Goal: Task Accomplishment & Management: Manage account settings

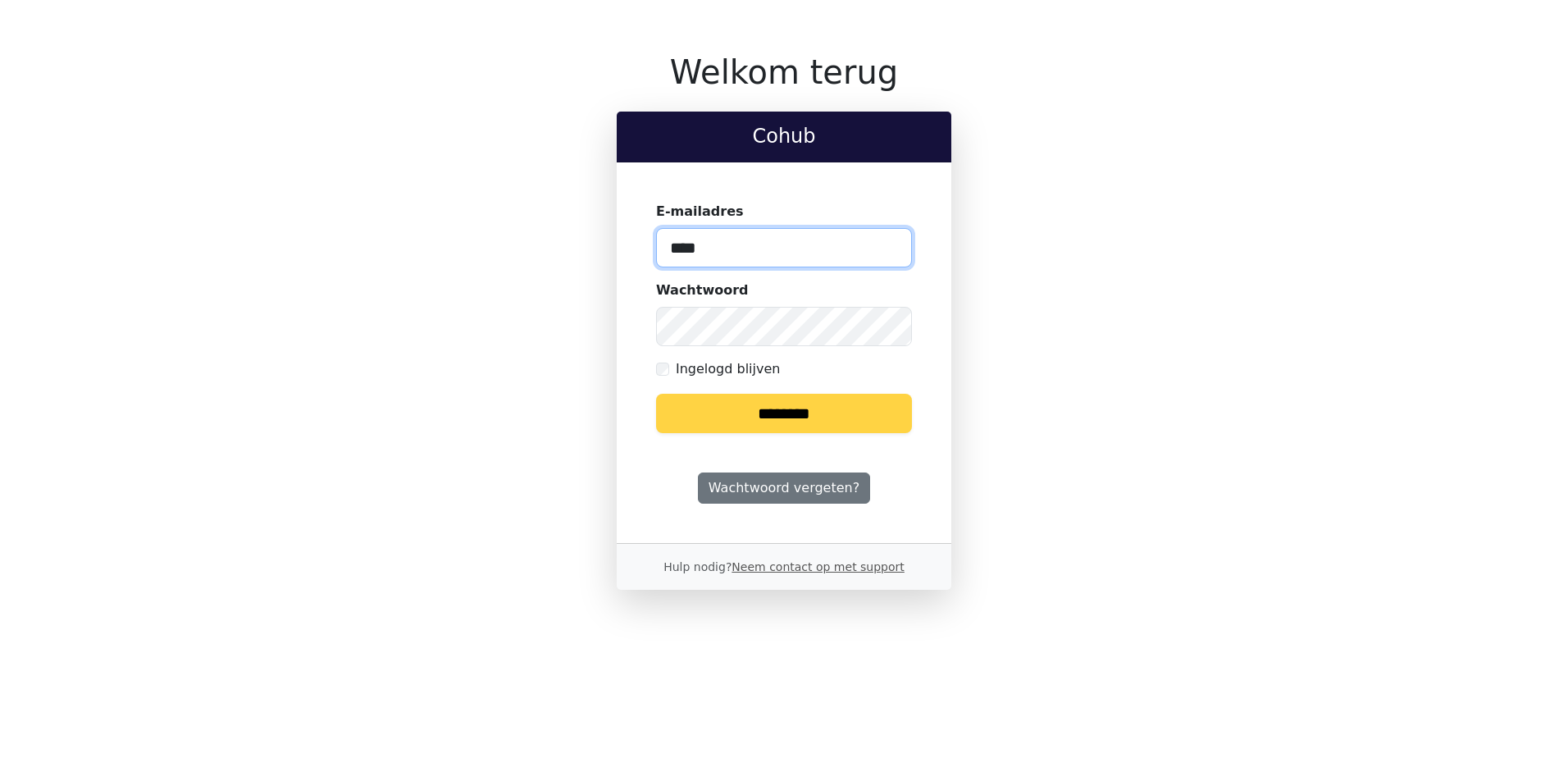
type input "**********"
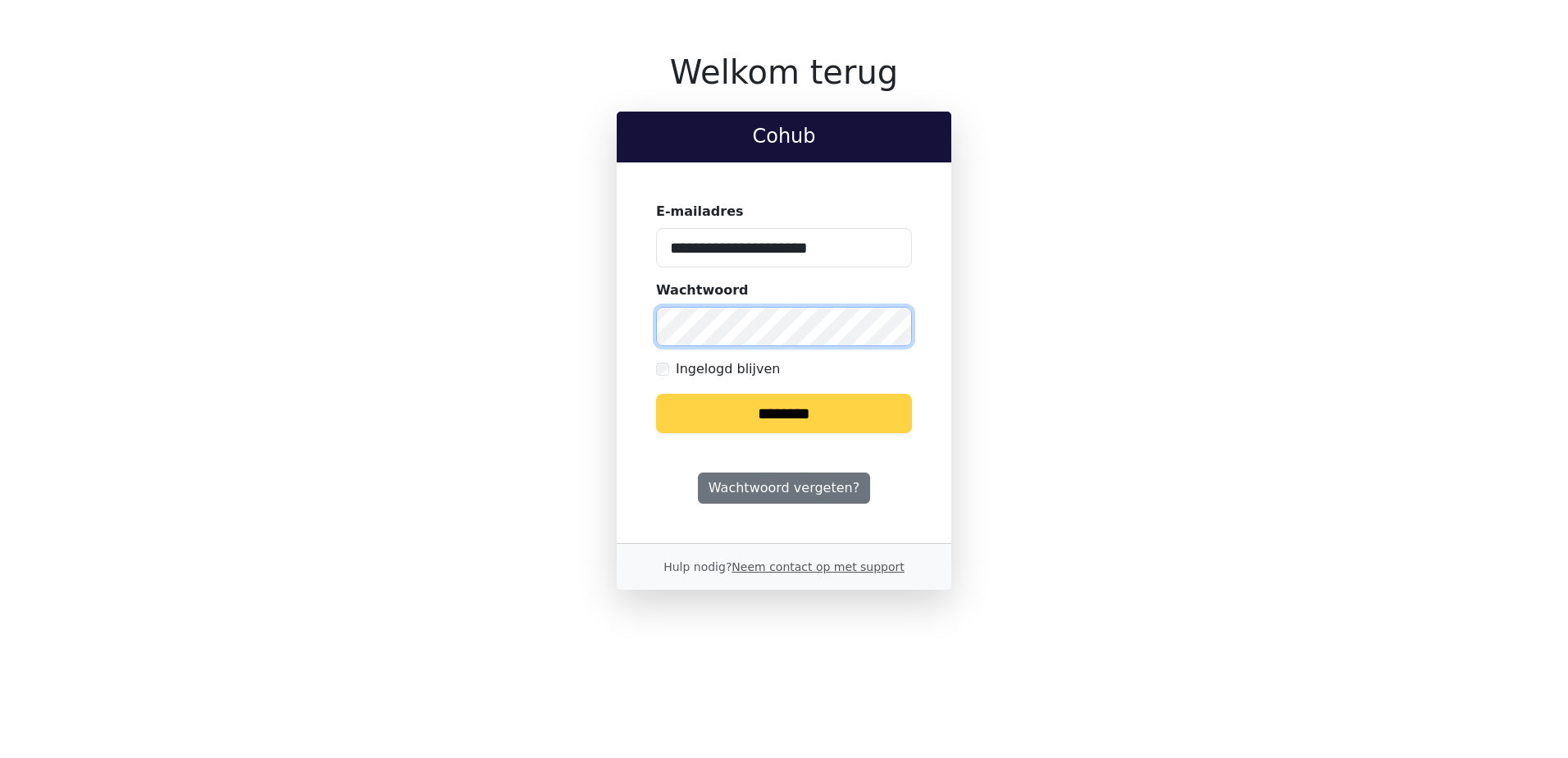
click at [656, 394] on input "********" at bounding box center [783, 413] width 256 height 40
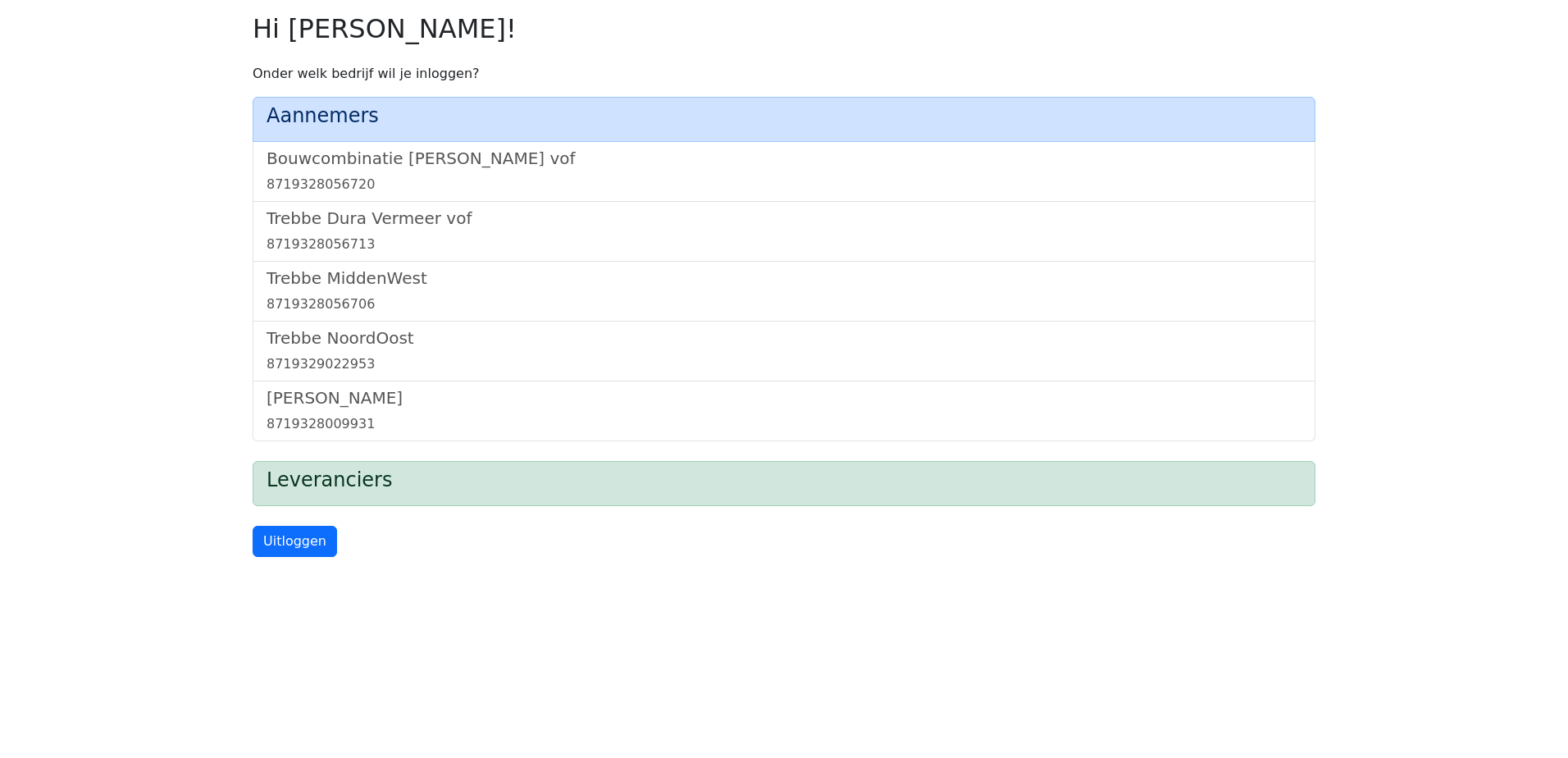
click at [437, 146] on div "Bouwcombinatie Trebbe De Nijs vof 8719328056720" at bounding box center [784, 172] width 1063 height 60
click at [431, 160] on h5 "Bouwcombinatie Trebbe De Nijs vof" at bounding box center [783, 158] width 1035 height 19
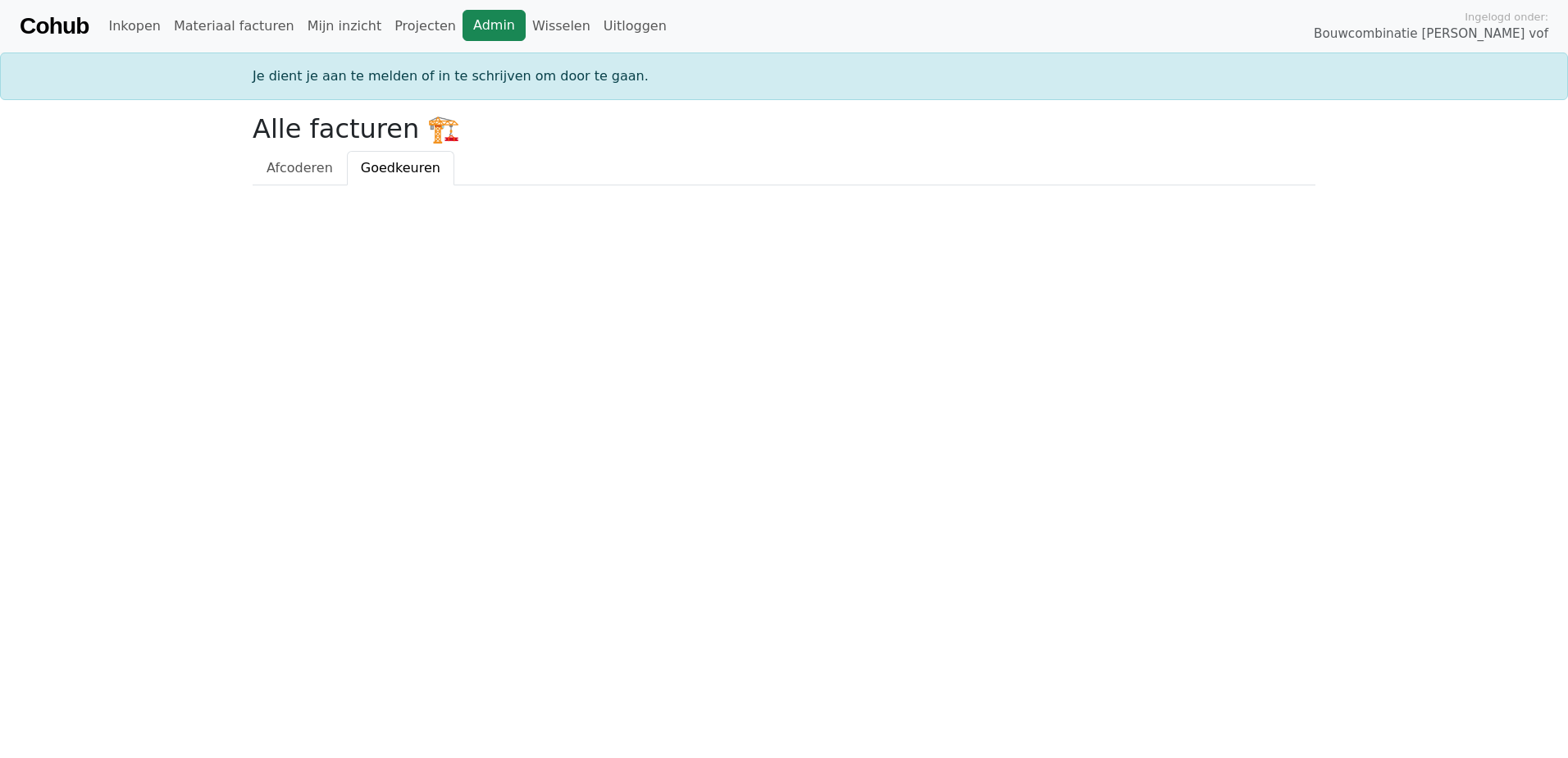
click at [462, 18] on link "Admin" at bounding box center [494, 25] width 63 height 31
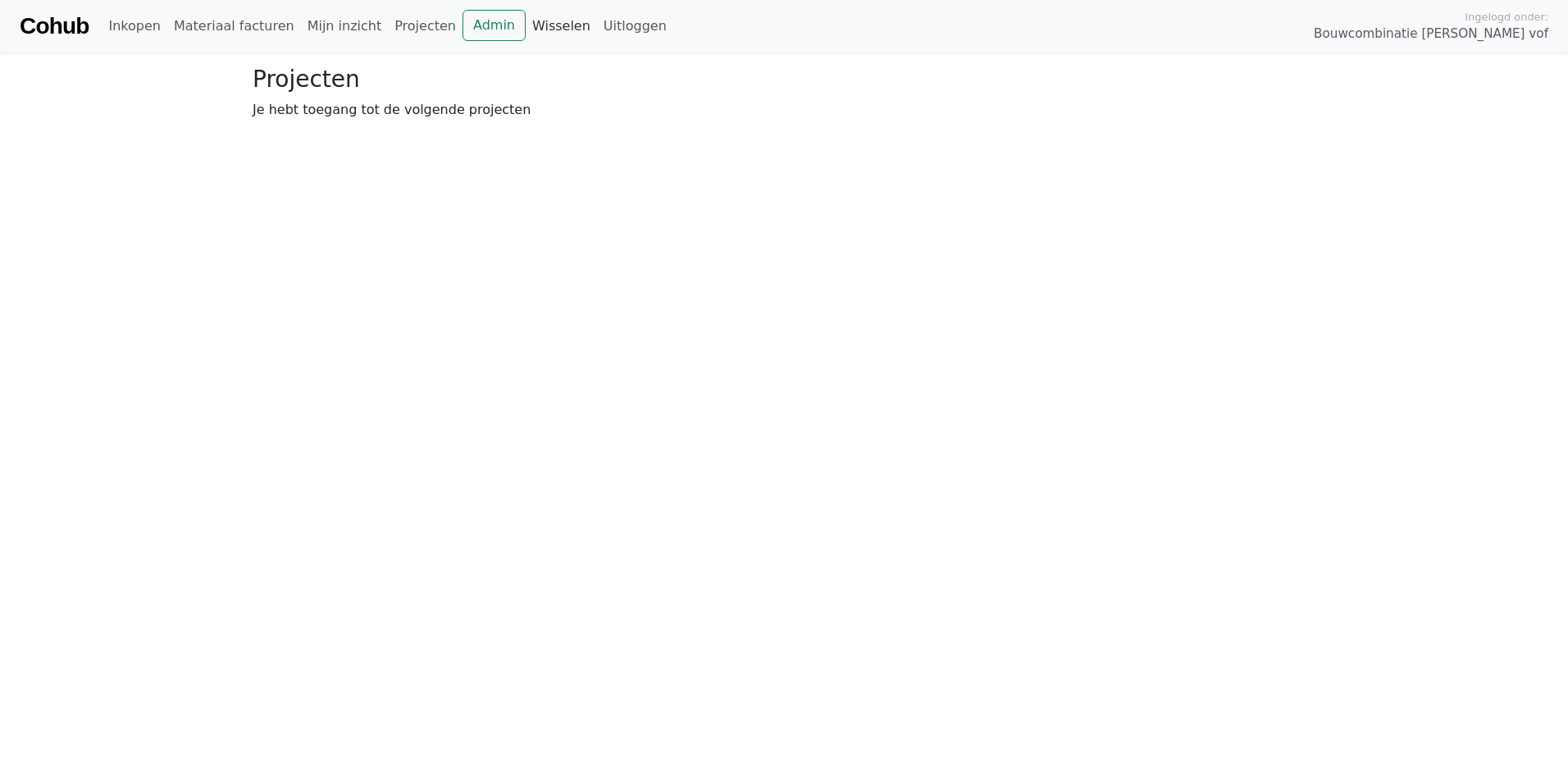
click at [529, 27] on link "Wisselen" at bounding box center [561, 26] width 71 height 33
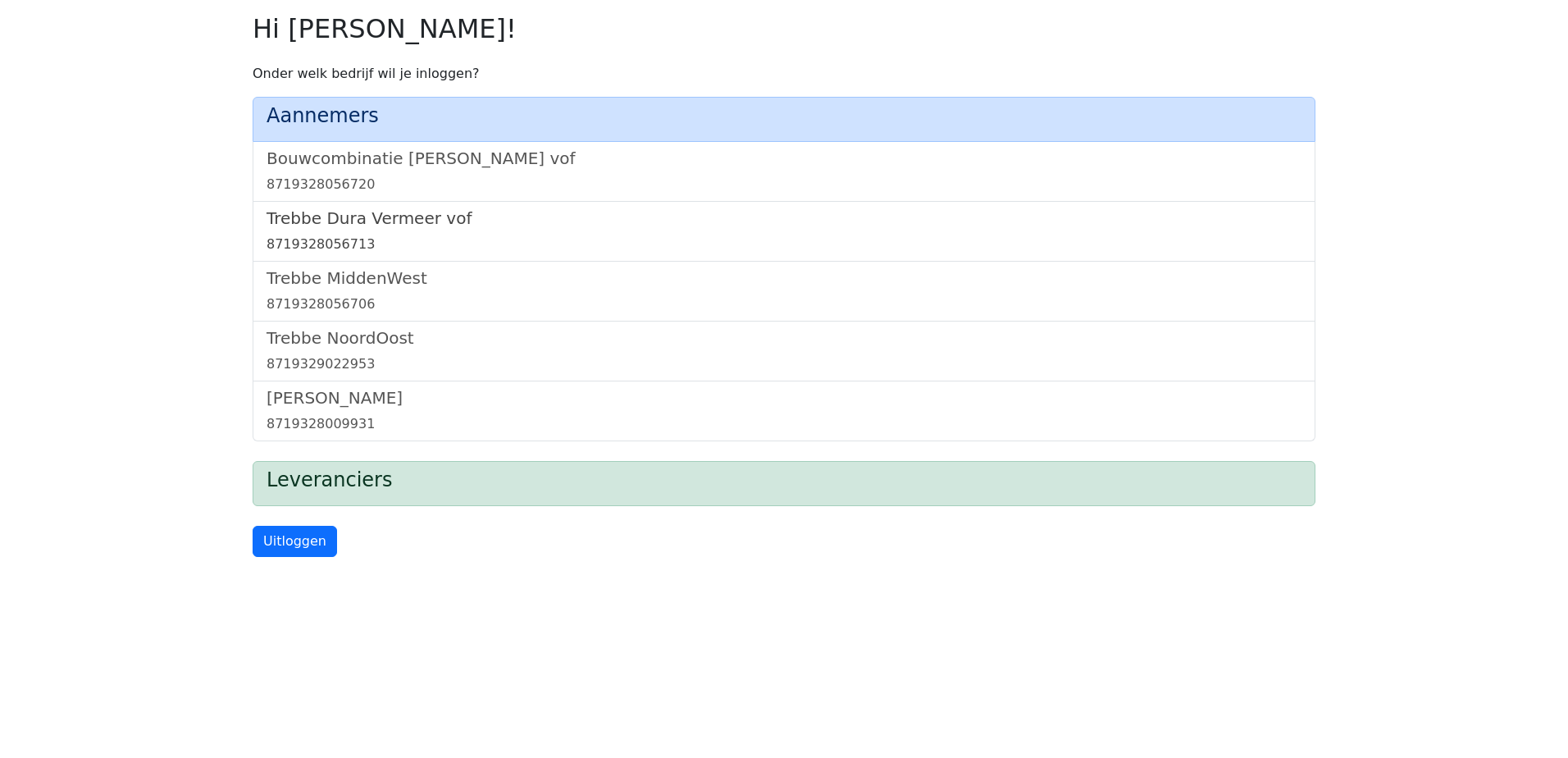
click at [381, 224] on h5 "Trebbe Dura Vermeer vof" at bounding box center [783, 218] width 1035 height 19
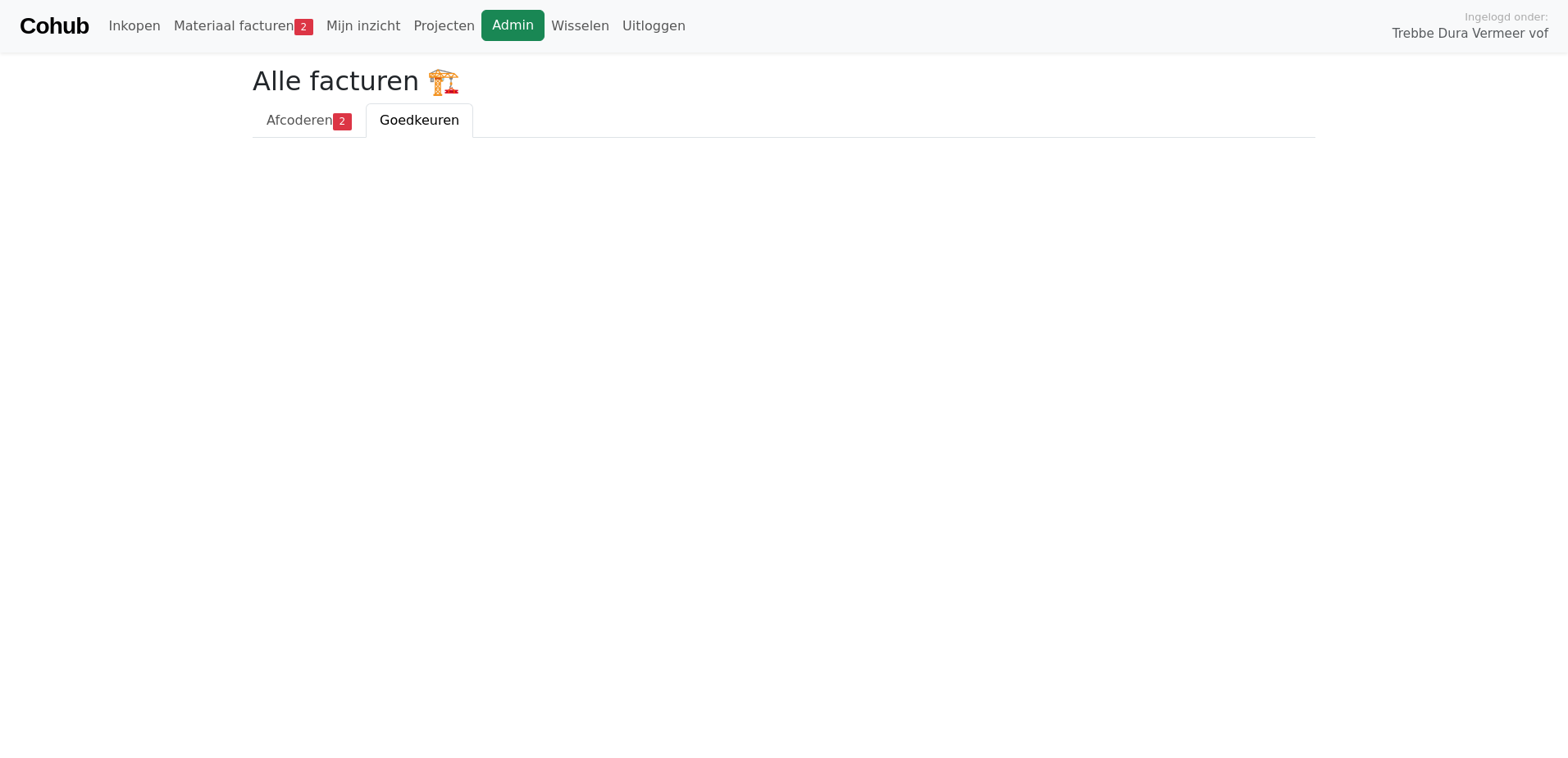
click at [481, 19] on link "Admin" at bounding box center [512, 25] width 63 height 31
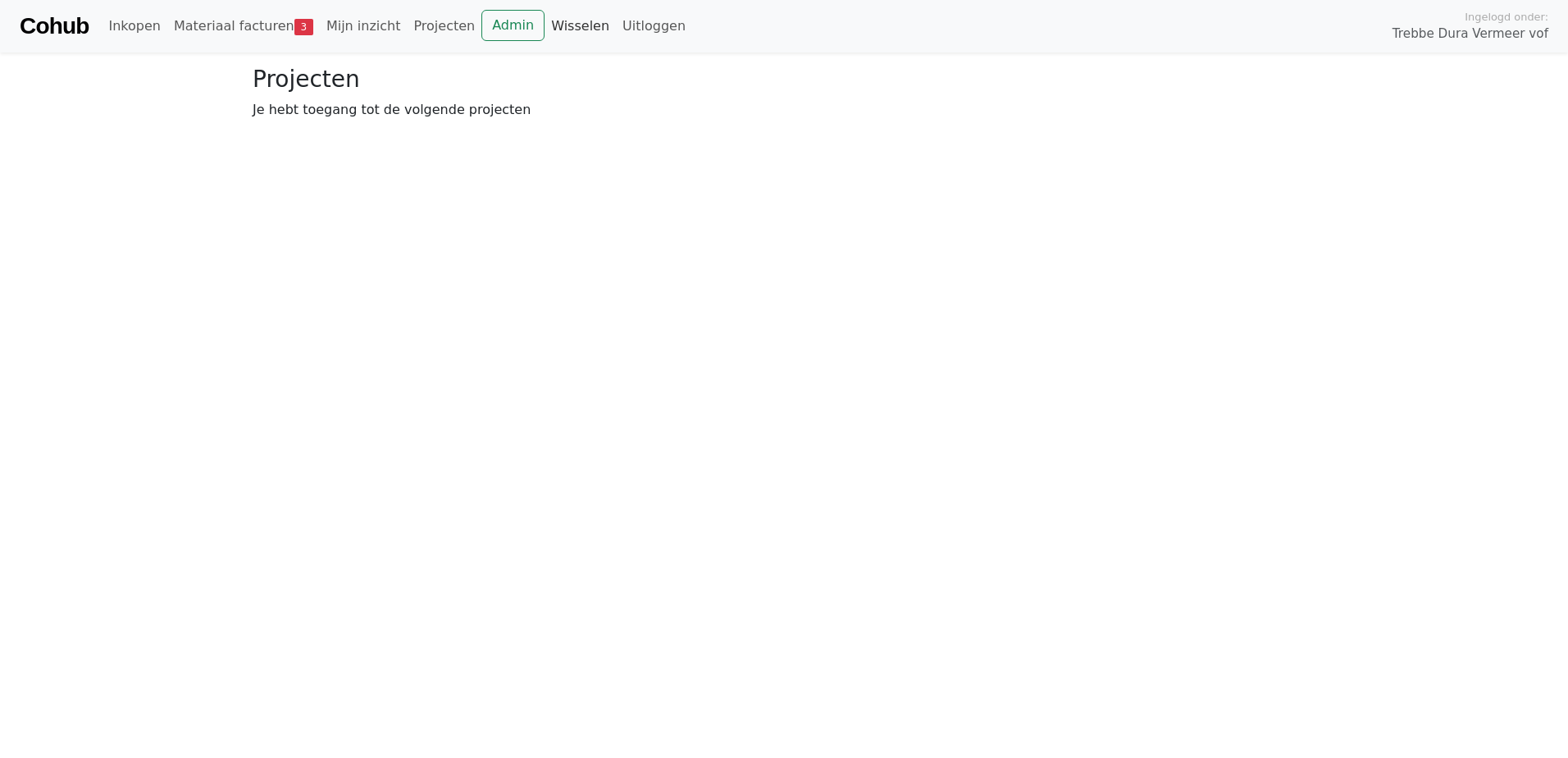
click at [547, 18] on link "Wisselen" at bounding box center [579, 26] width 71 height 33
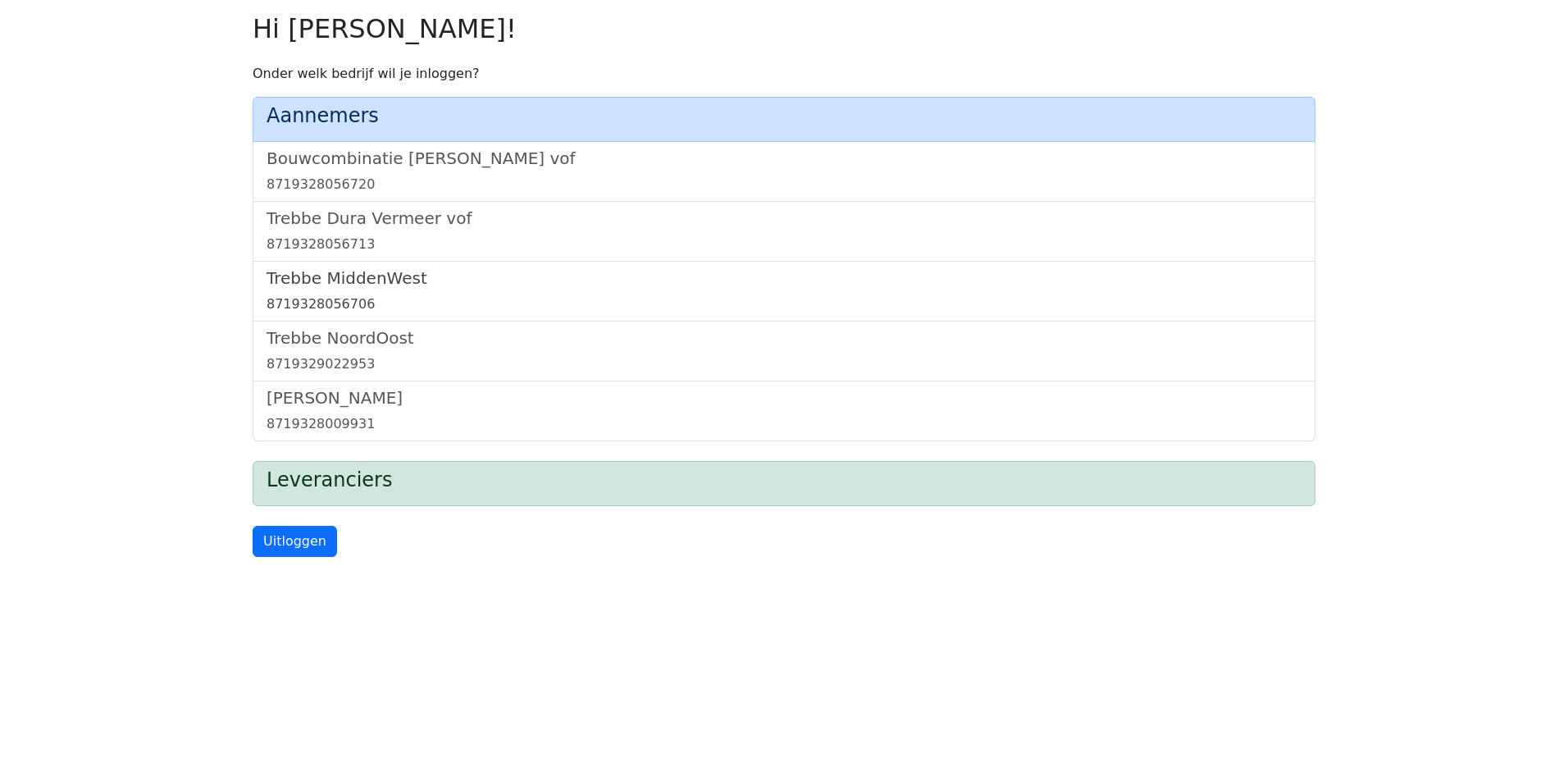
click at [359, 283] on h5 "Trebbe MiddenWest" at bounding box center [783, 278] width 1035 height 19
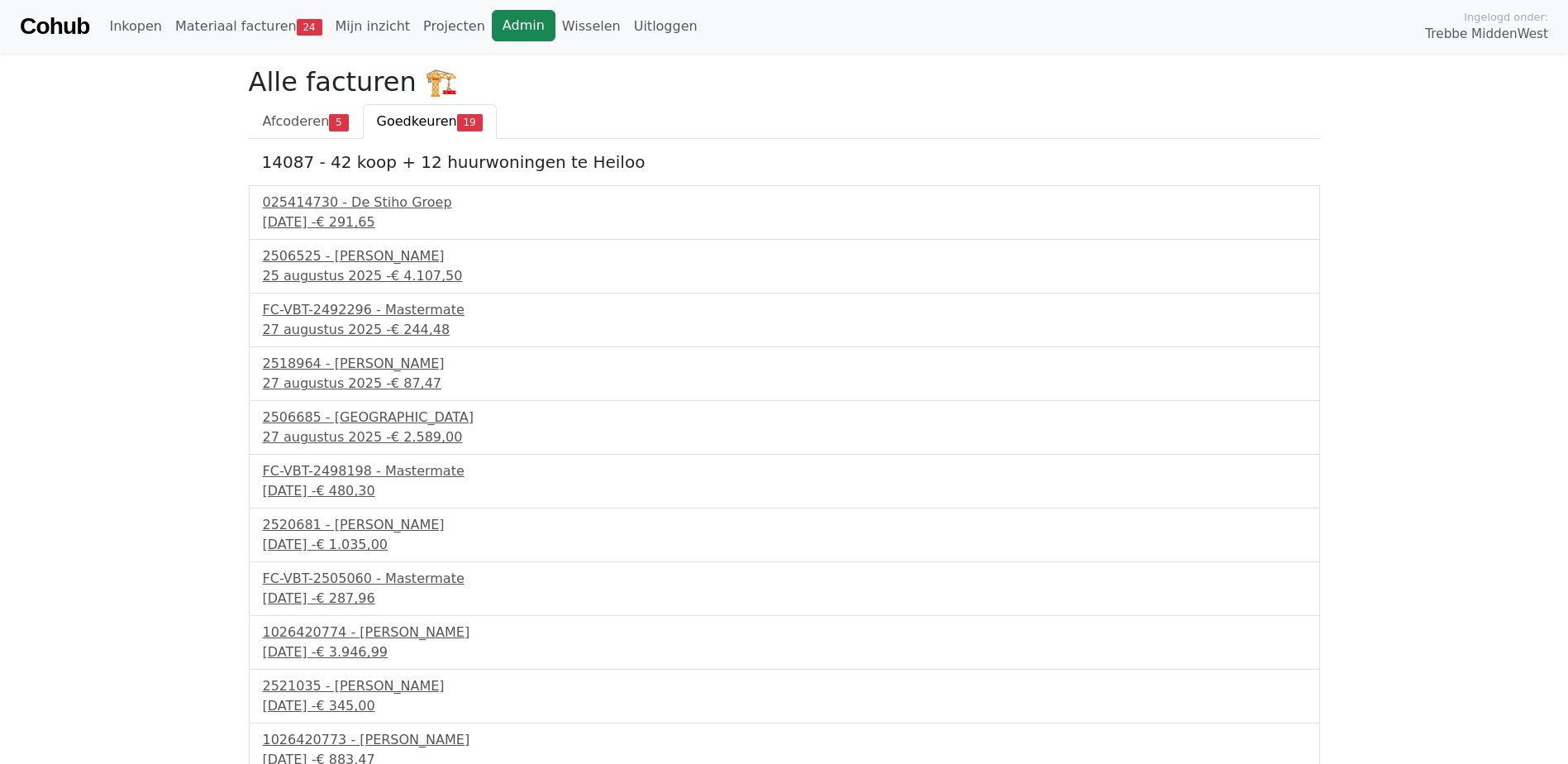
click at [492, 27] on link "Admin" at bounding box center [523, 25] width 64 height 31
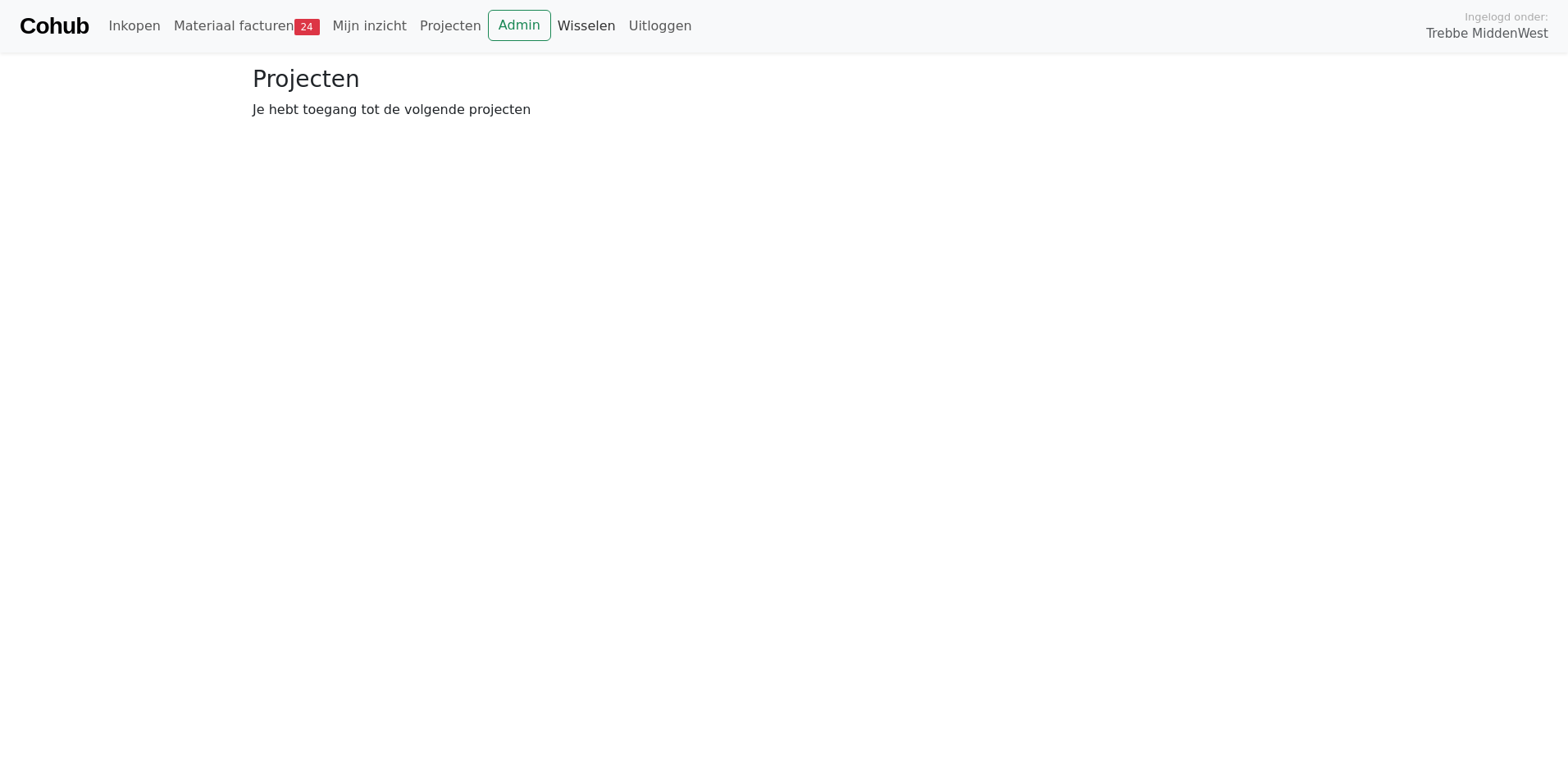
click at [551, 20] on link "Wisselen" at bounding box center [586, 26] width 71 height 33
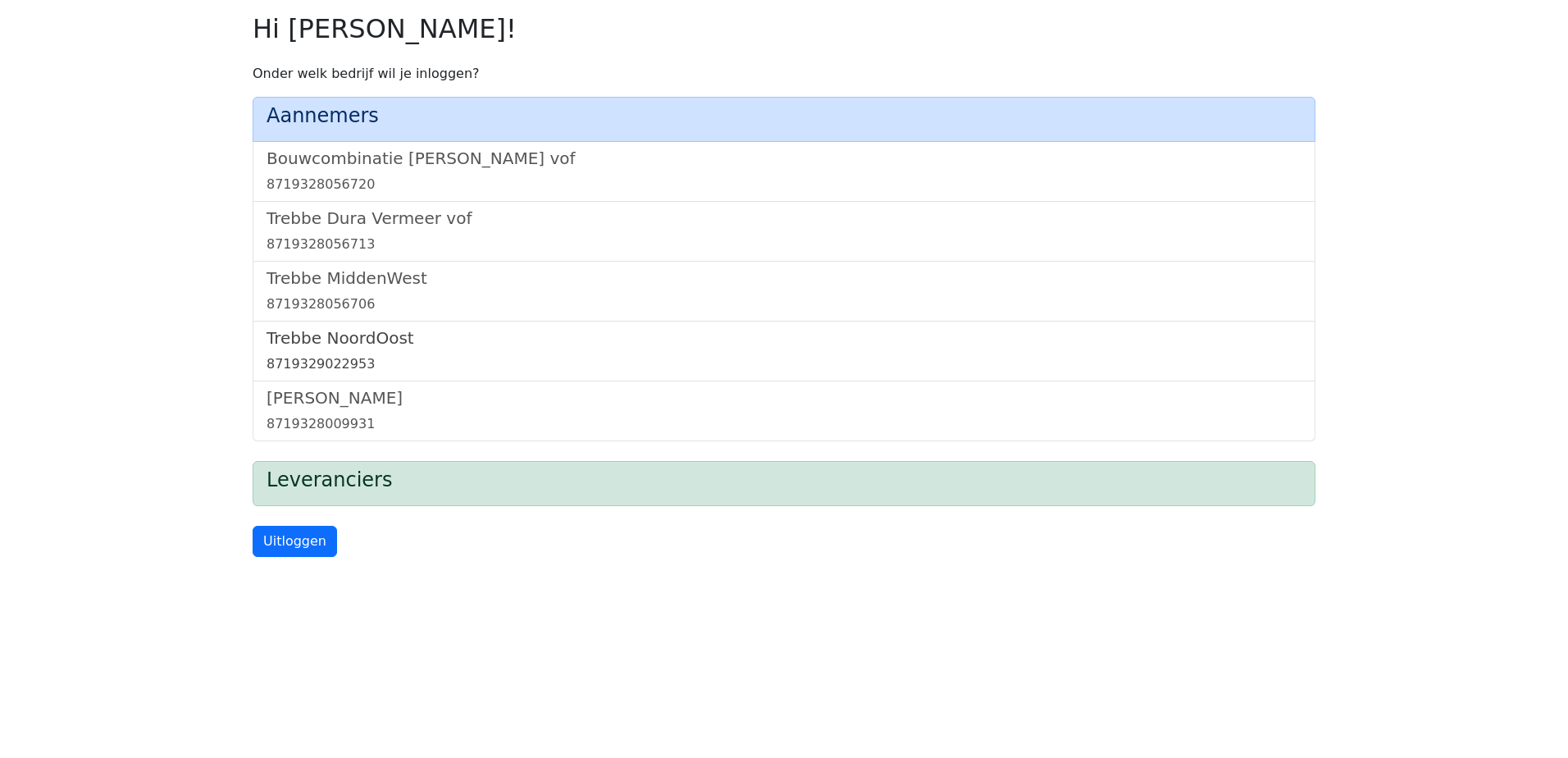
click at [377, 329] on h5 "Trebbe NoordOost" at bounding box center [783, 338] width 1035 height 19
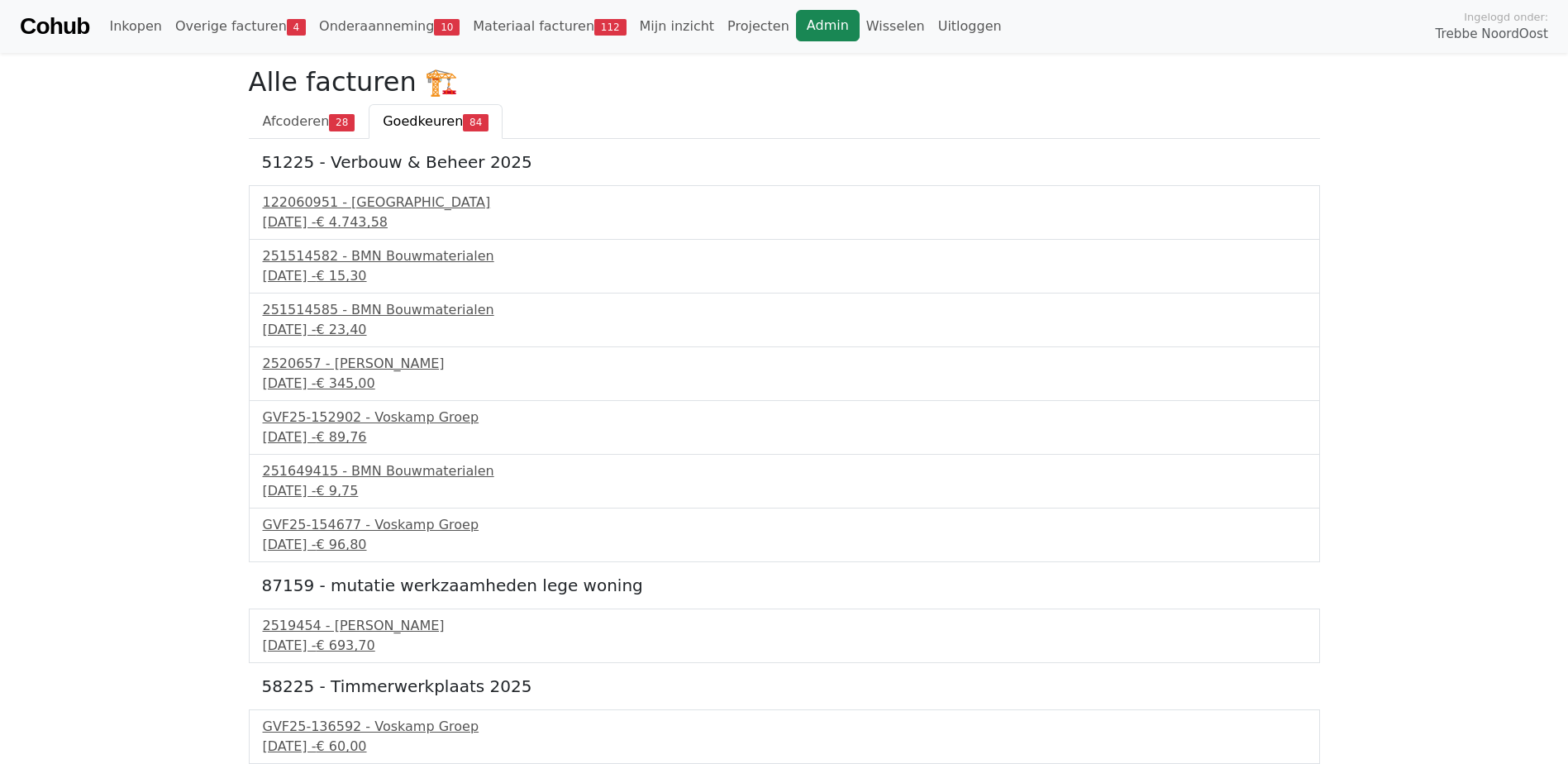
click at [796, 25] on link "Admin" at bounding box center [828, 25] width 64 height 31
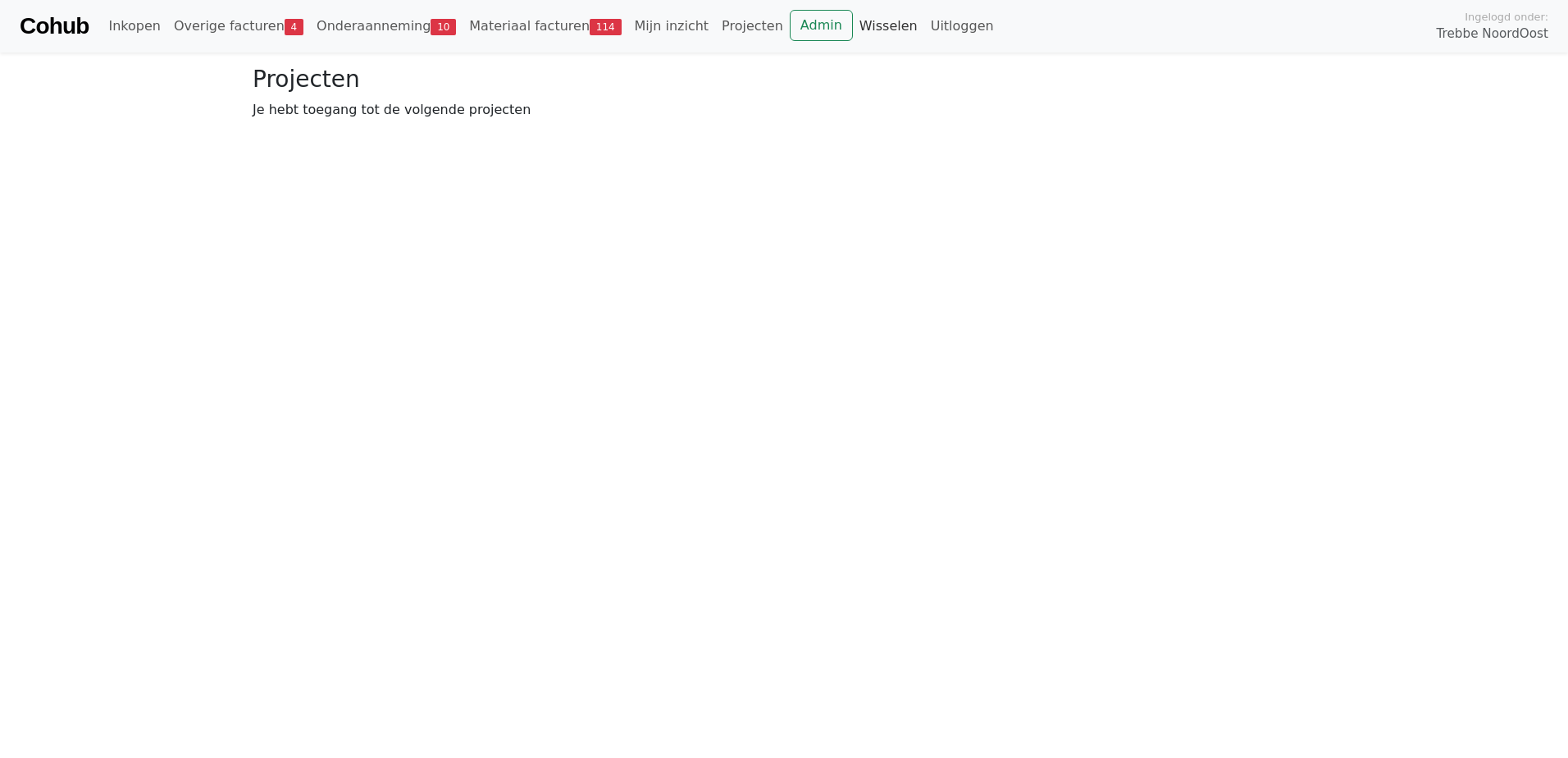
click at [853, 21] on link "Wisselen" at bounding box center [888, 26] width 71 height 33
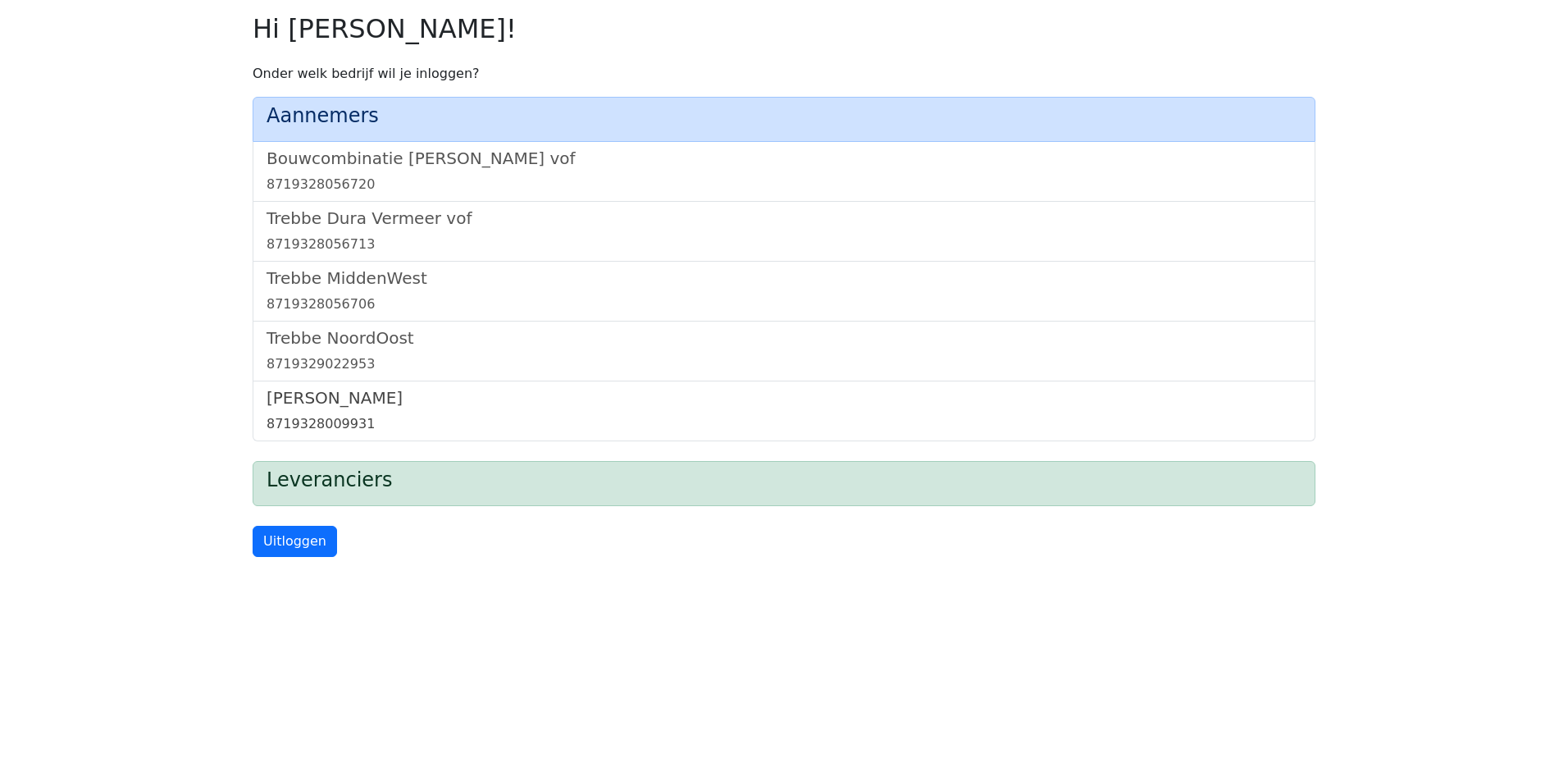
click at [348, 389] on h5 "[PERSON_NAME]" at bounding box center [783, 397] width 1035 height 19
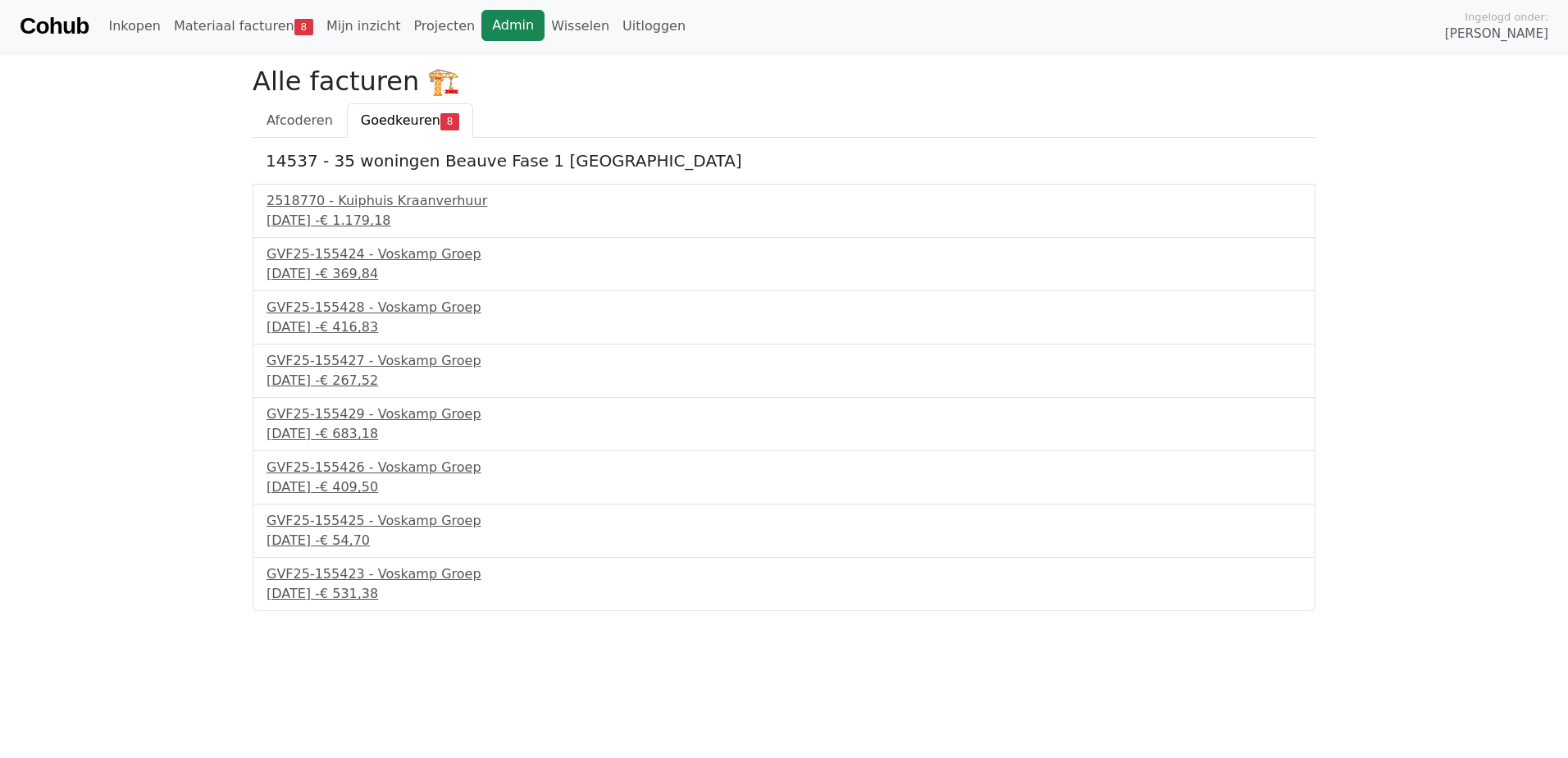
click at [481, 27] on link "Admin" at bounding box center [512, 25] width 63 height 31
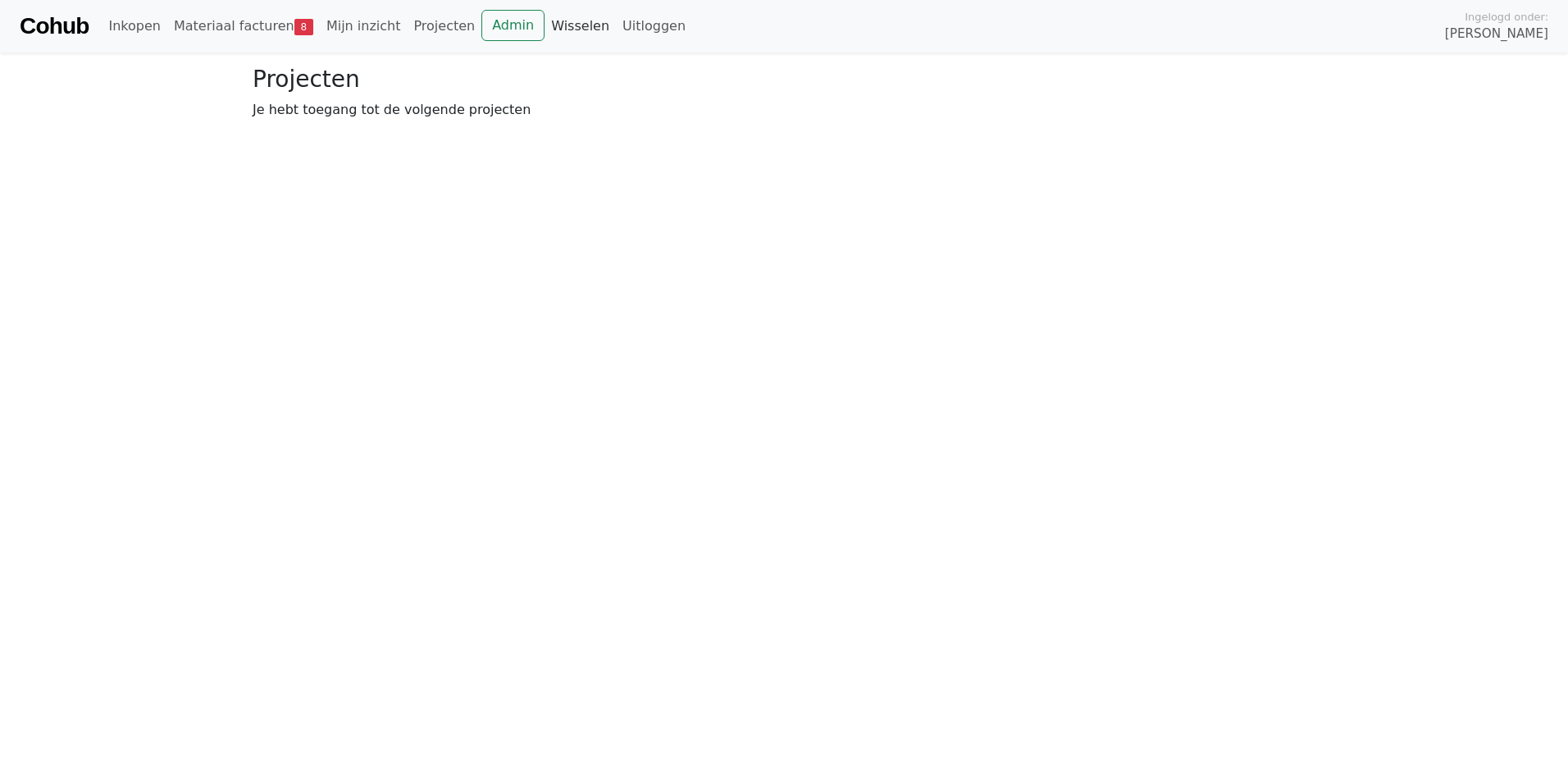
click at [552, 29] on link "Wisselen" at bounding box center [579, 26] width 71 height 33
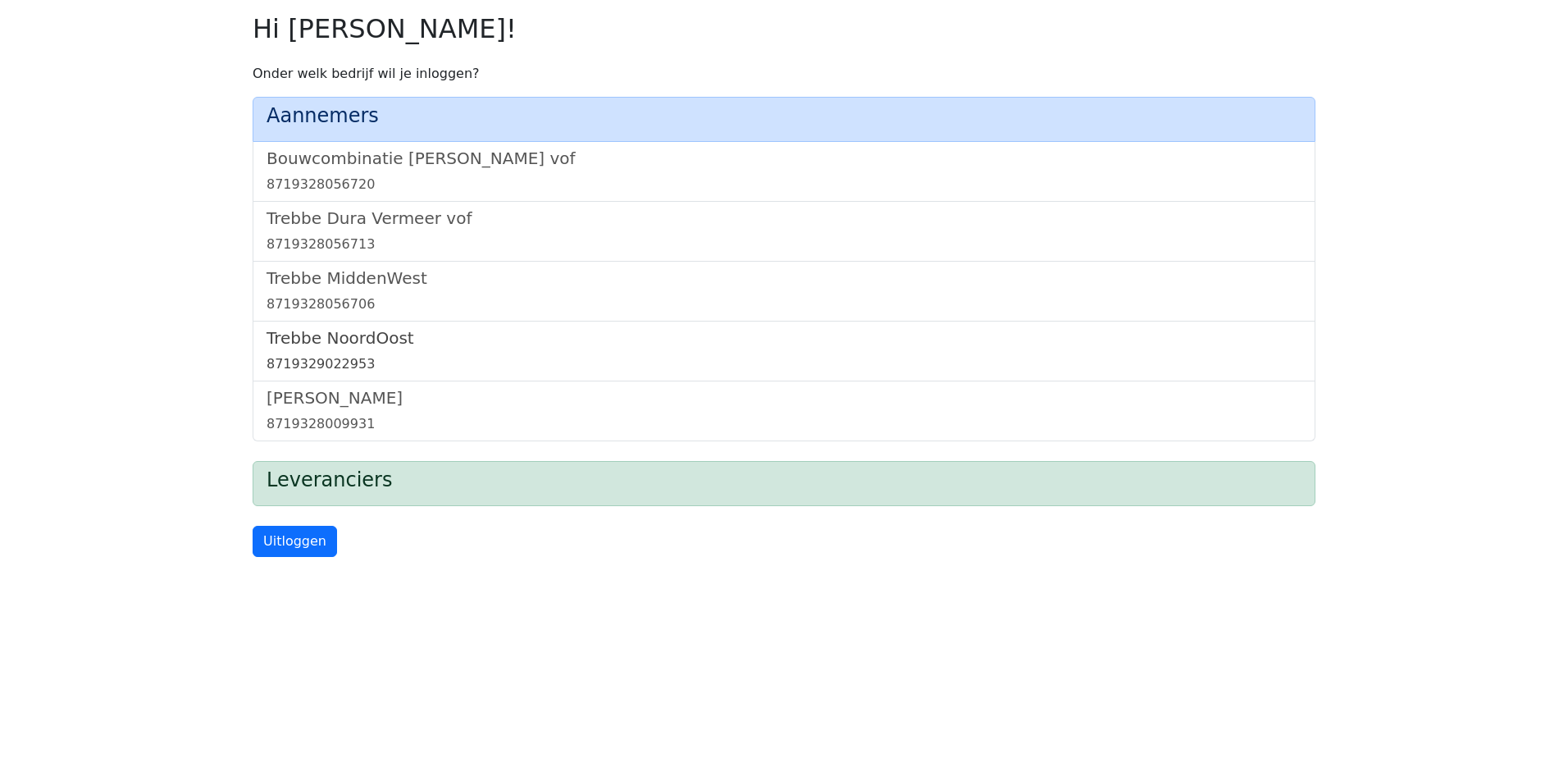
click at [332, 329] on h5 "Trebbe NoordOost" at bounding box center [783, 338] width 1035 height 19
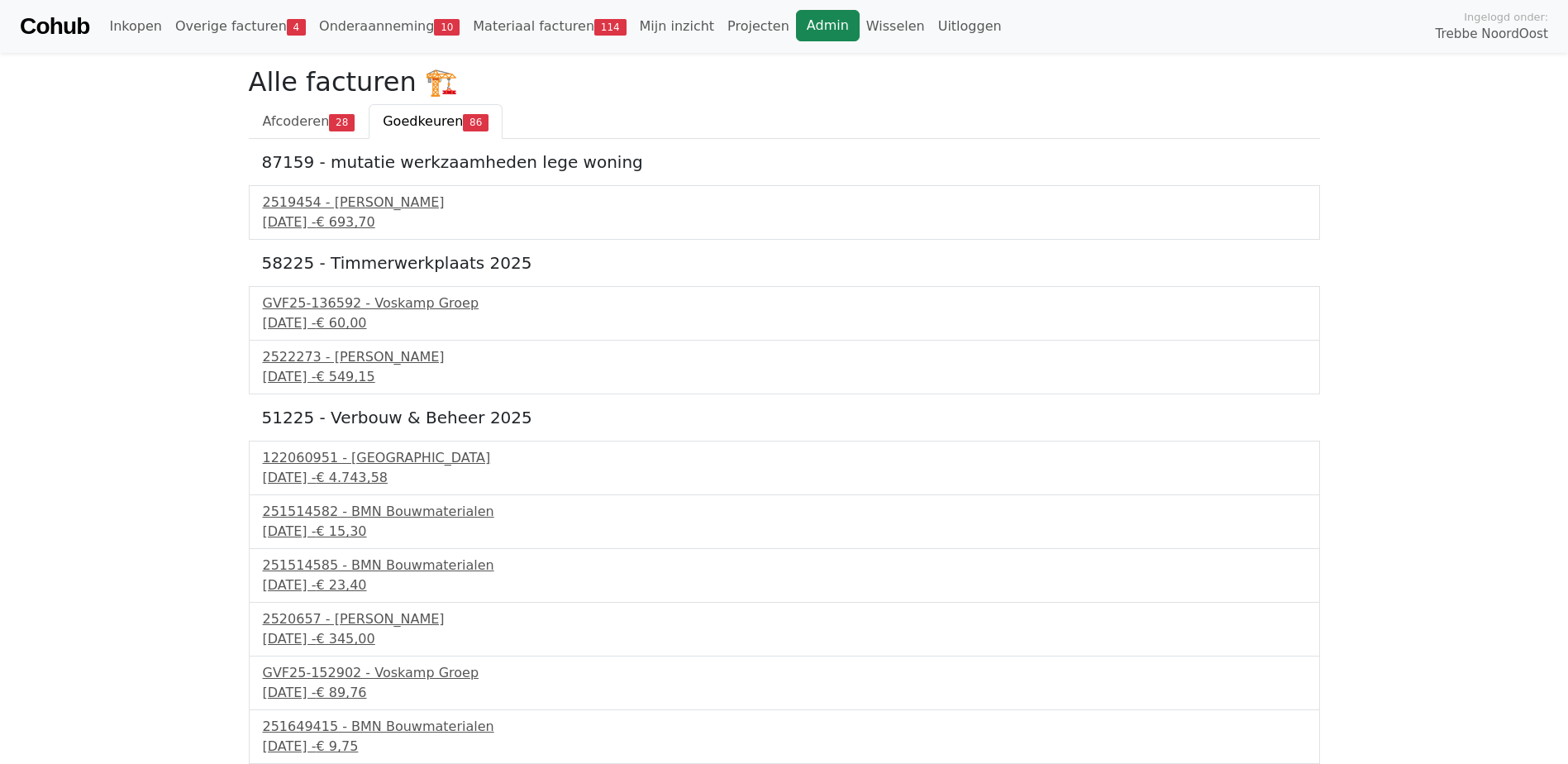
click at [796, 27] on link "Admin" at bounding box center [828, 25] width 64 height 31
